Goal: Transaction & Acquisition: Purchase product/service

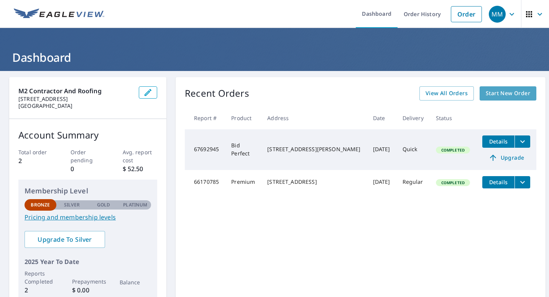
click at [493, 94] on span "Start New Order" at bounding box center [508, 94] width 44 height 10
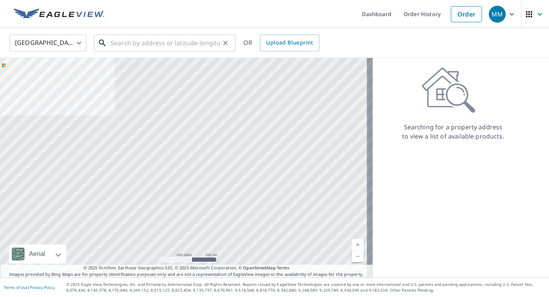
click at [198, 43] on input "text" at bounding box center [165, 42] width 109 height 21
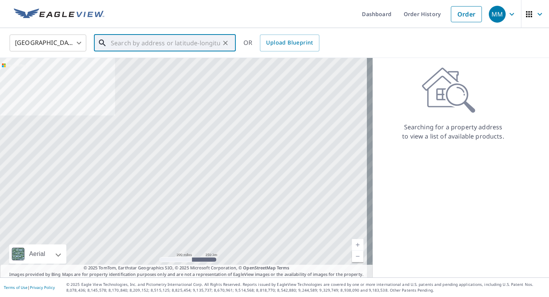
click at [197, 44] on input "text" at bounding box center [165, 42] width 109 height 21
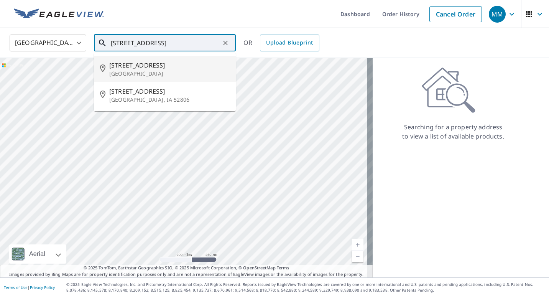
click at [174, 62] on span "[STREET_ADDRESS]" at bounding box center [169, 65] width 120 height 9
type input "[STREET_ADDRESS]"
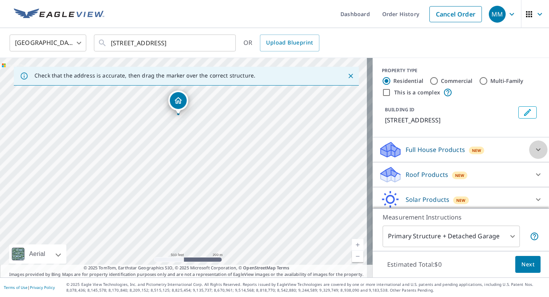
click at [534, 147] on icon at bounding box center [538, 149] width 9 height 9
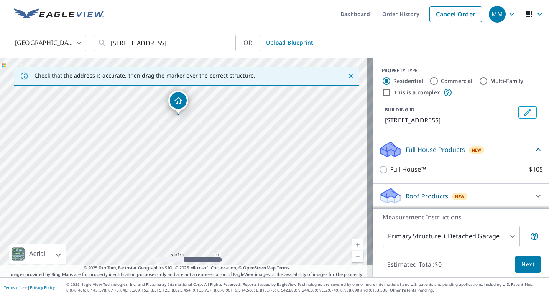
click at [534, 147] on icon at bounding box center [538, 149] width 9 height 9
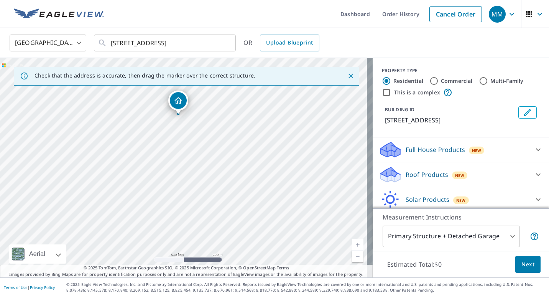
scroll to position [29, 0]
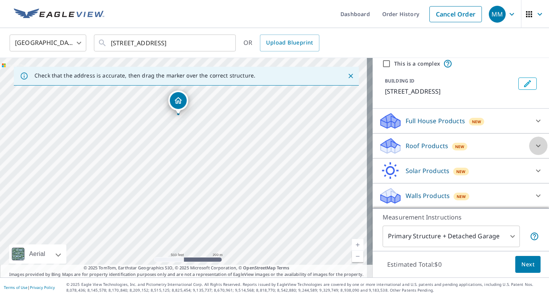
click at [536, 145] on icon at bounding box center [538, 146] width 5 height 3
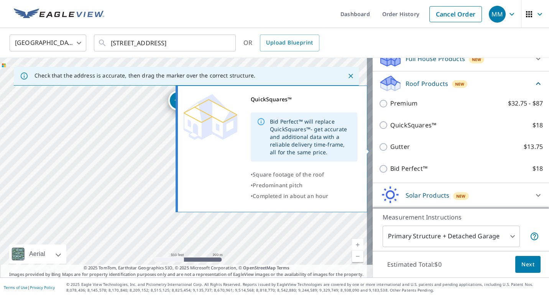
scroll to position [105, 0]
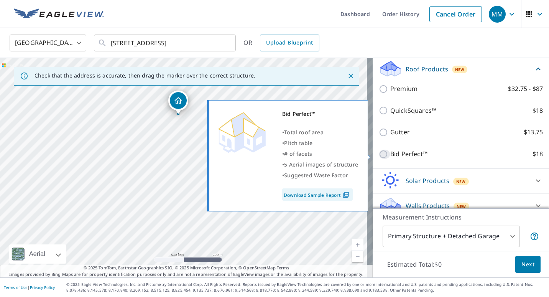
click at [379, 154] on input "Bid Perfect™ $18" at bounding box center [385, 154] width 12 height 9
checkbox input "true"
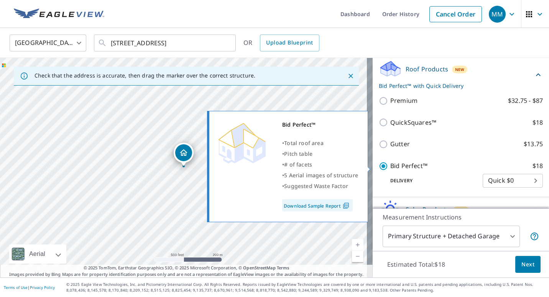
scroll to position [144, 0]
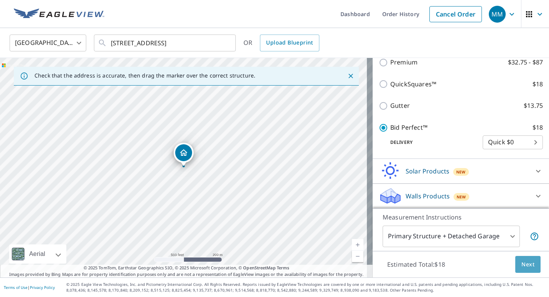
click at [525, 263] on span "Next" at bounding box center [527, 265] width 13 height 10
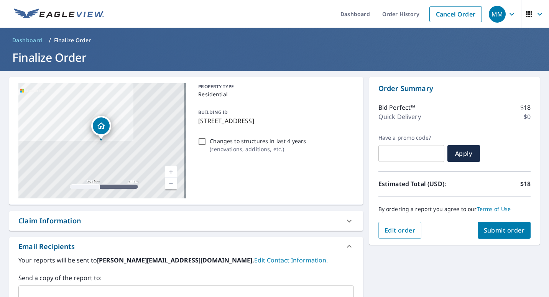
click at [498, 232] on span "Submit order" at bounding box center [504, 230] width 41 height 8
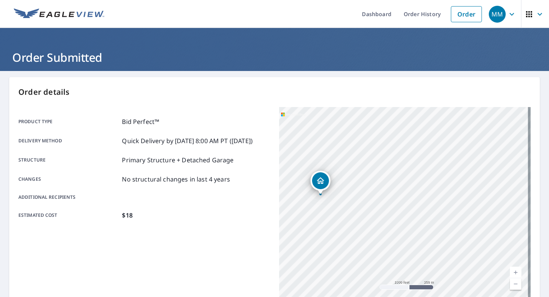
scroll to position [154, 0]
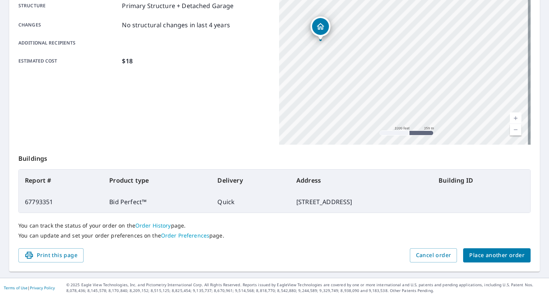
click at [483, 252] on span "Place another order" at bounding box center [496, 255] width 55 height 10
